Goal: Task Accomplishment & Management: Use online tool/utility

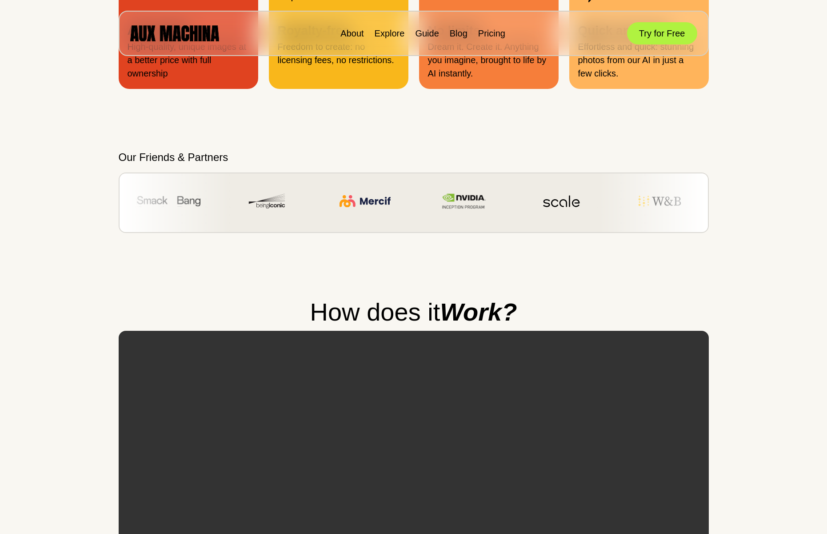
scroll to position [1416, 0]
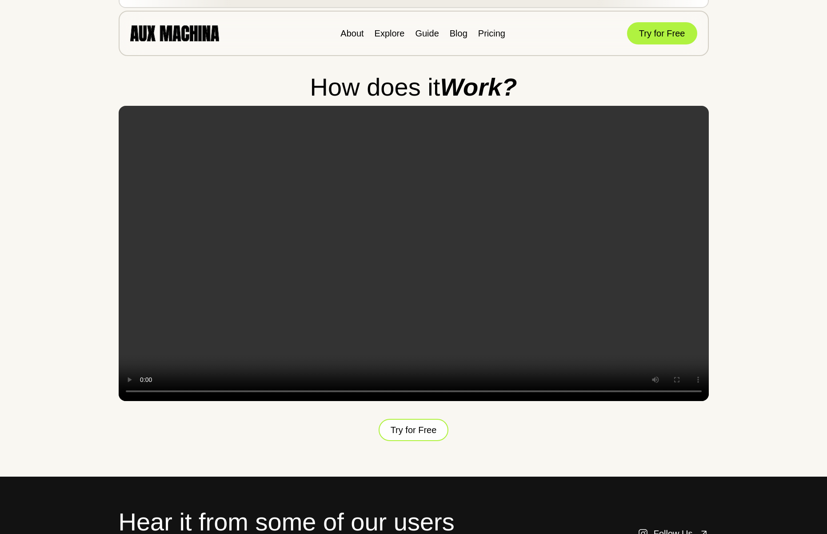
click at [424, 441] on button "Try for Free" at bounding box center [414, 430] width 70 height 22
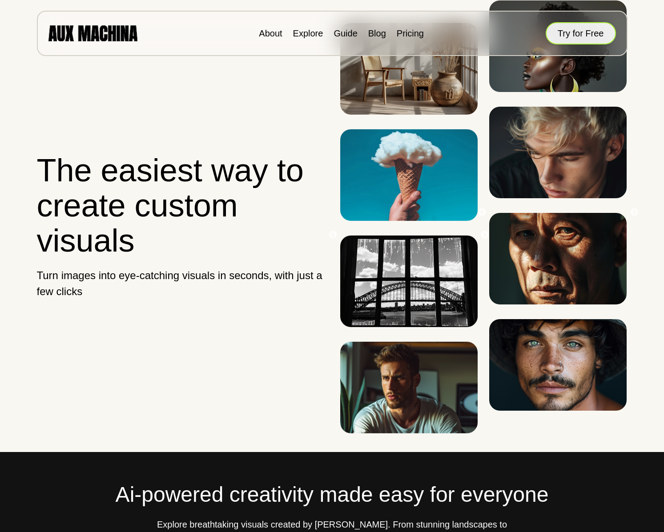
click at [583, 37] on button "Try for Free" at bounding box center [581, 33] width 70 height 22
